Goal: Use online tool/utility: Utilize a website feature to perform a specific function

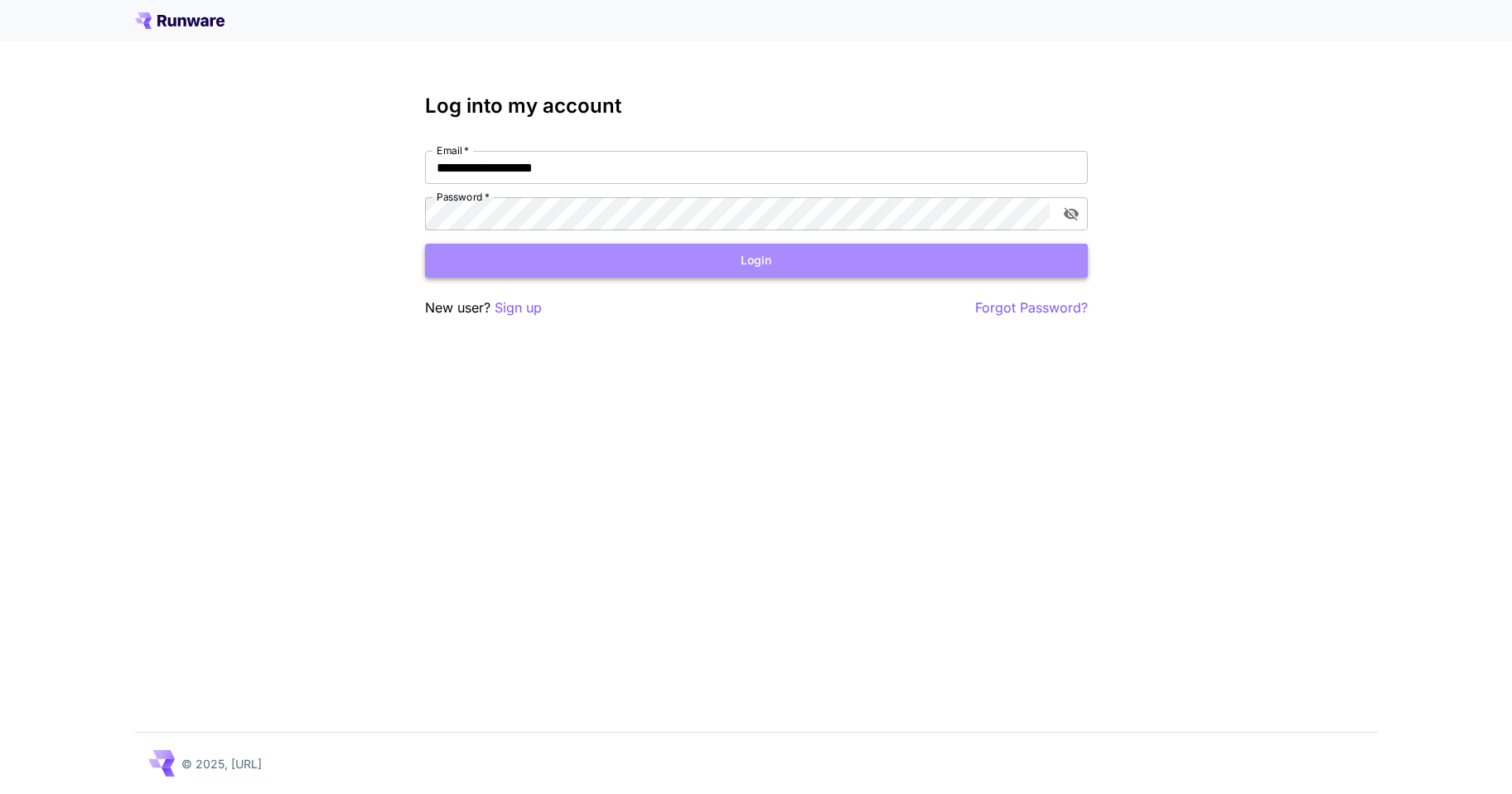
click at [630, 259] on button "Login" at bounding box center [756, 260] width 663 height 34
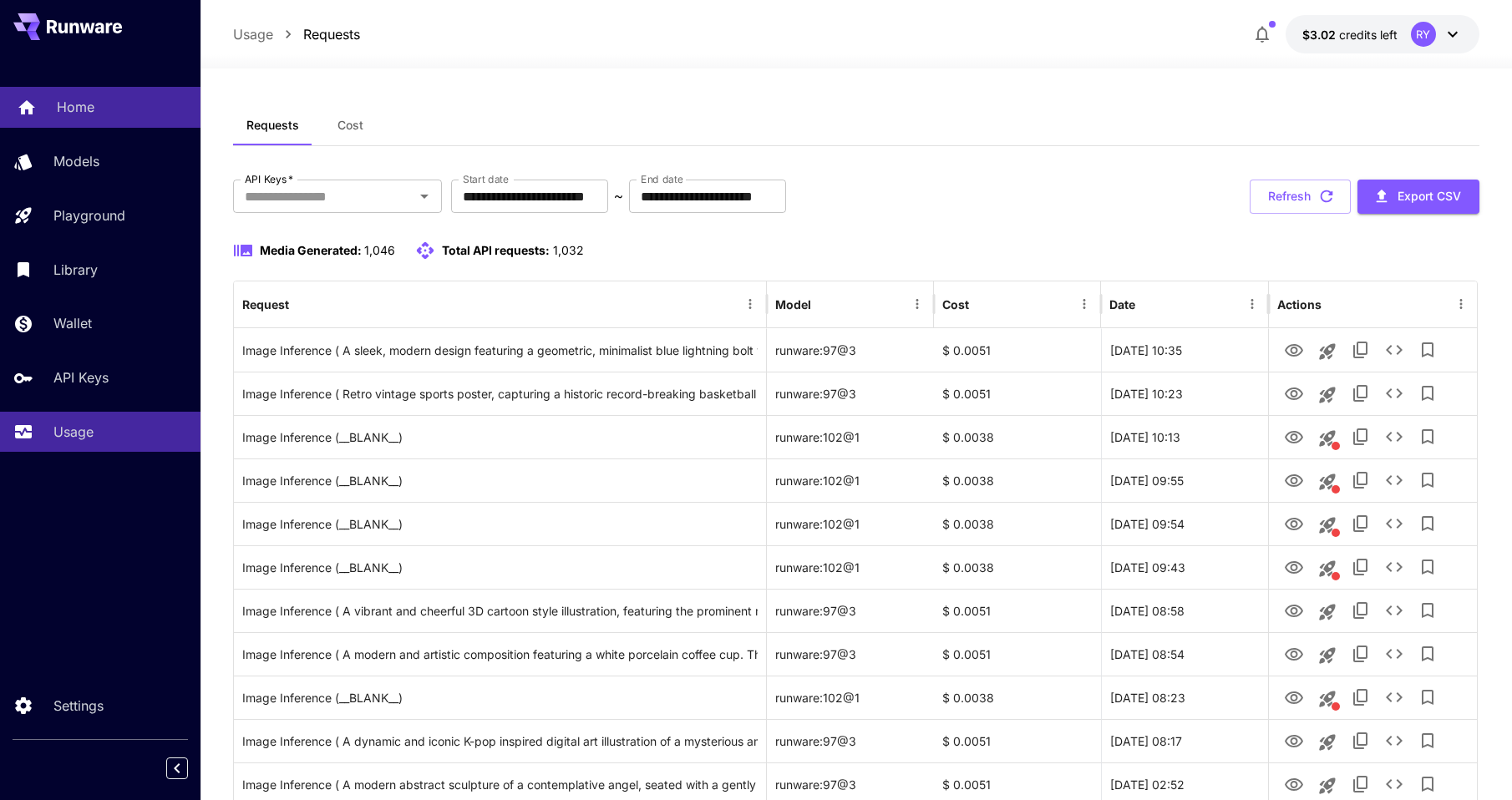
click at [75, 104] on p "Home" at bounding box center [75, 106] width 37 height 20
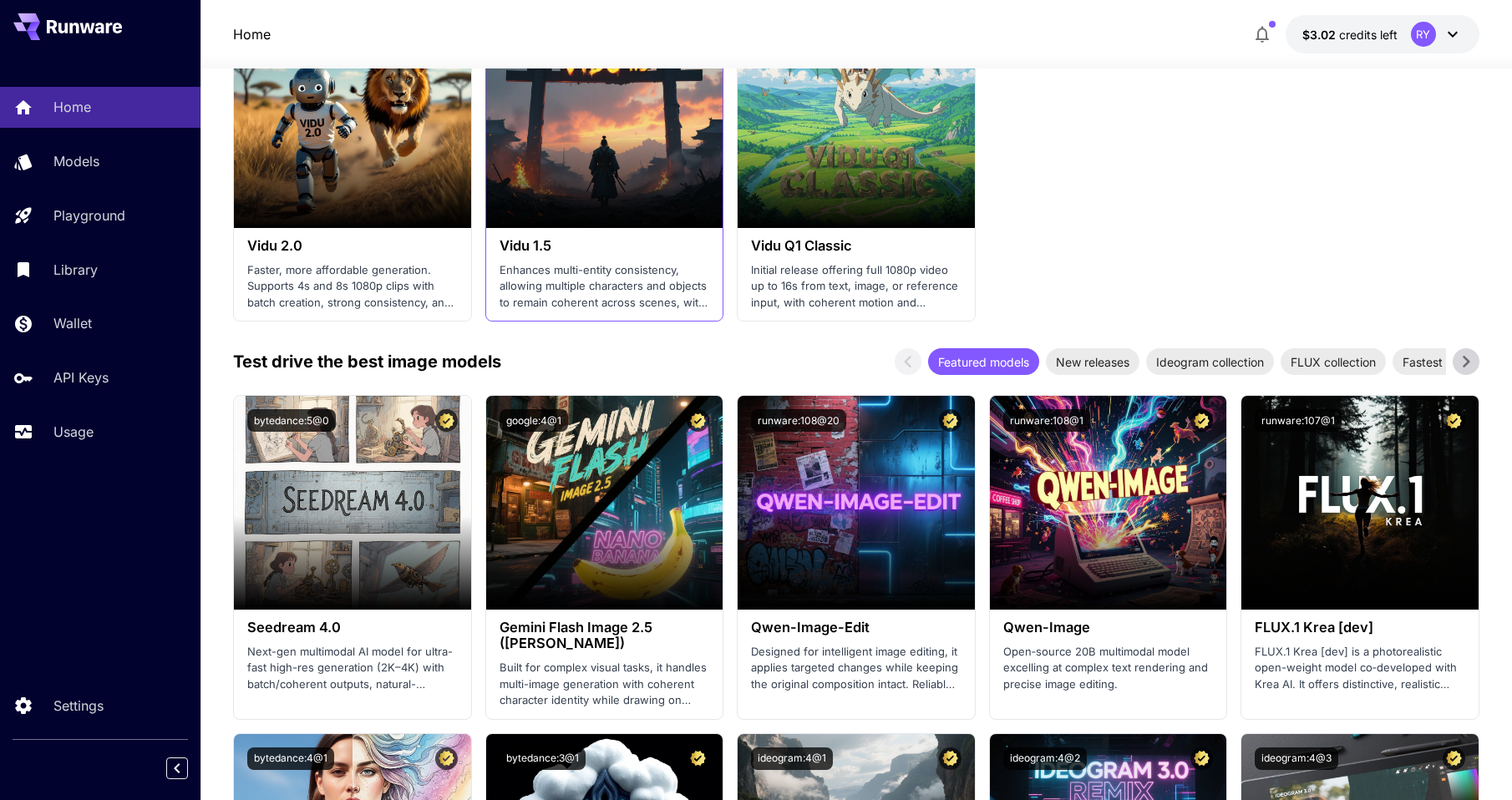
scroll to position [1751, 0]
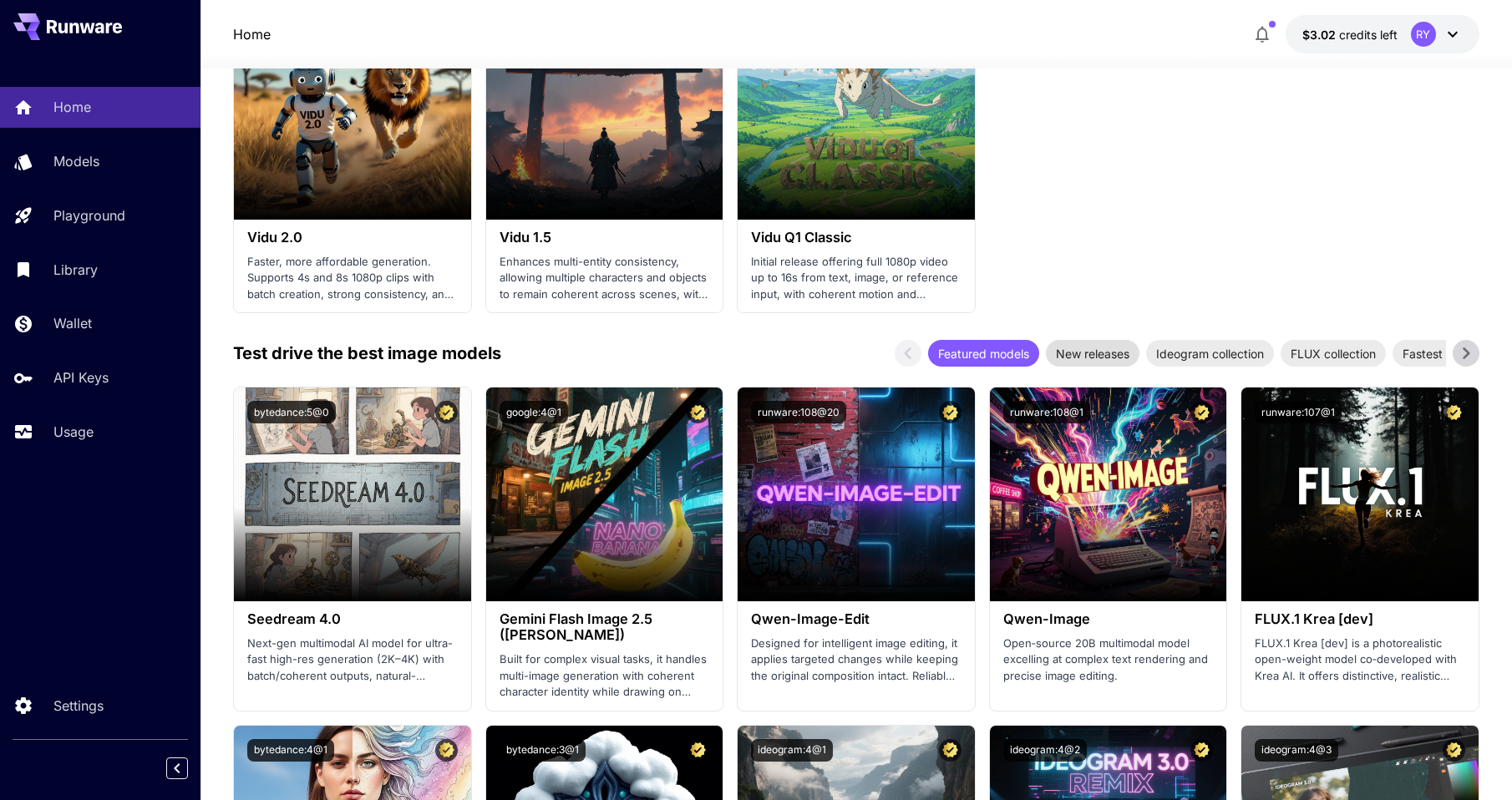
click at [1067, 353] on span "New releases" at bounding box center [1092, 354] width 93 height 17
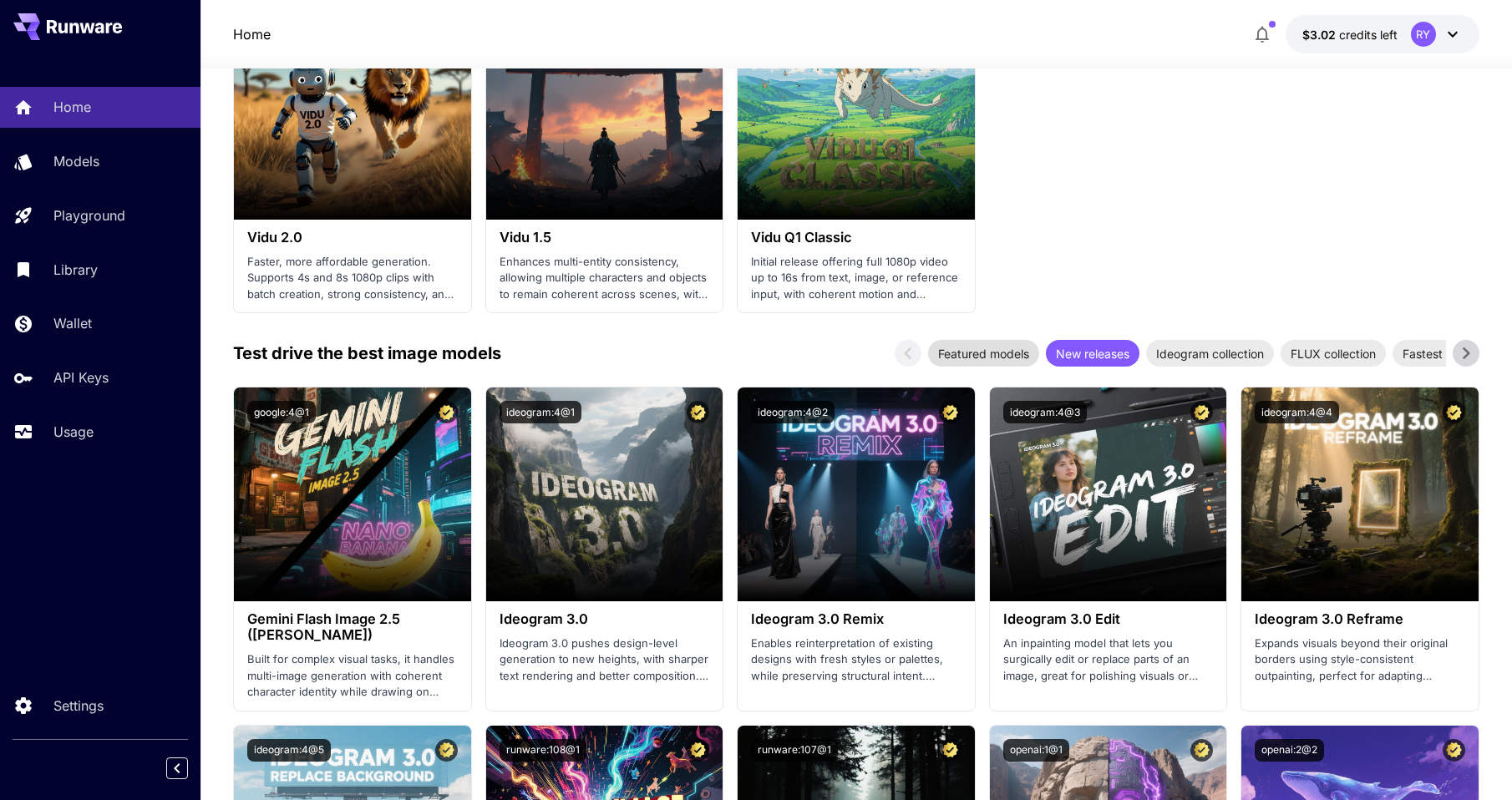
click at [1001, 357] on span "Featured models" at bounding box center [983, 354] width 111 height 17
